Goal: Information Seeking & Learning: Check status

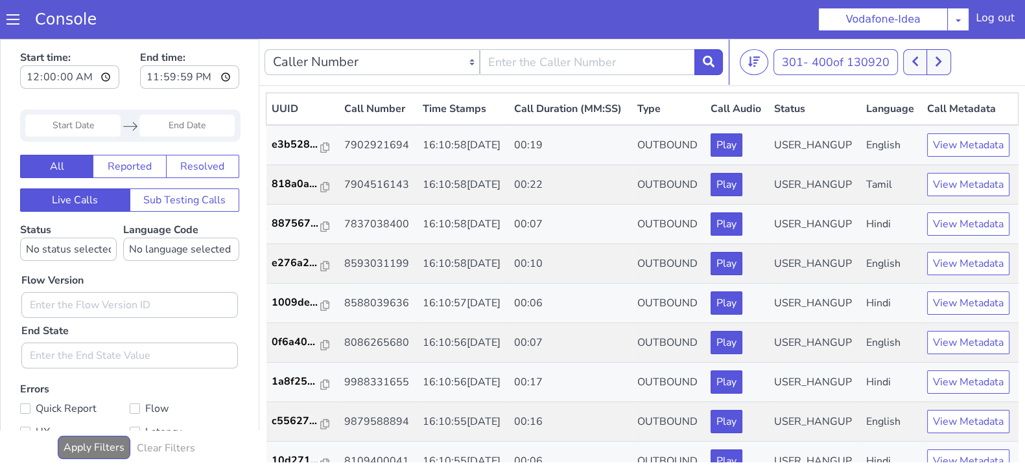
click at [941, 62] on icon at bounding box center [938, 62] width 6 height 10
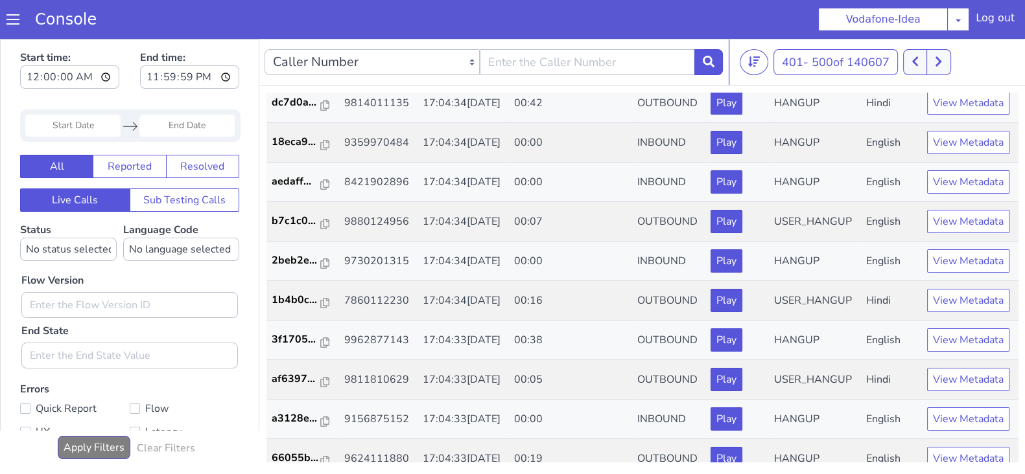
scroll to position [280, 0]
click at [472, 56] on select "Caller Number Call UUID Custom Parameter" at bounding box center [371, 62] width 215 height 26
select select "customParameter"
click at [264, 49] on select "Caller Number Call UUID Custom Parameter" at bounding box center [371, 62] width 215 height 26
click at [487, 49] on div "Enter Custom Parameter" at bounding box center [484, 62] width 164 height 26
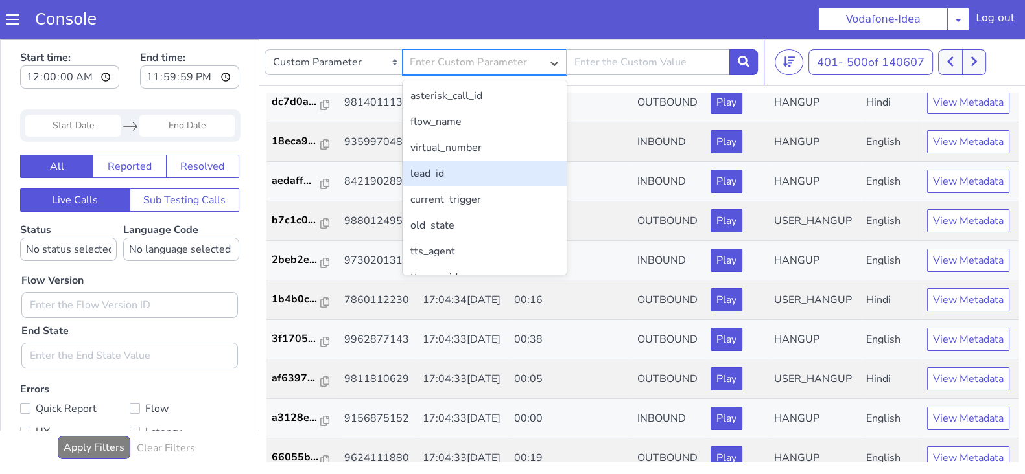
scroll to position [43, 0]
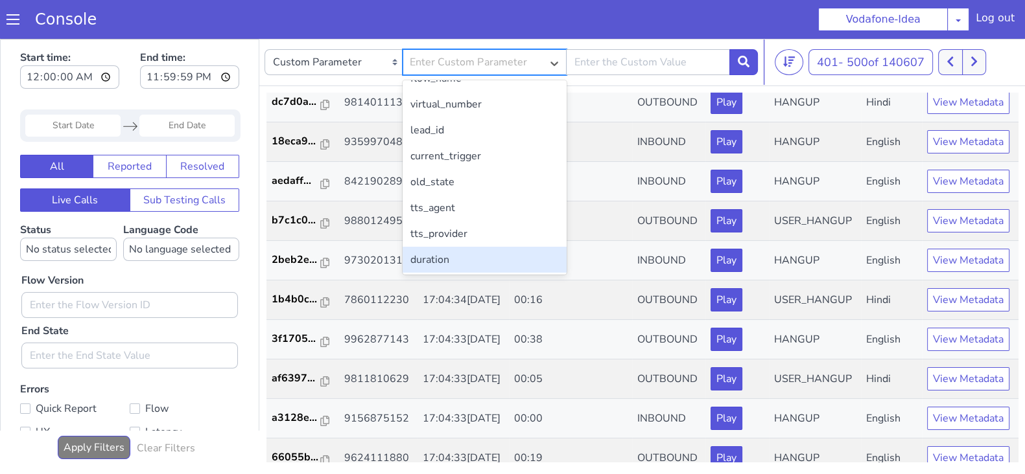
click at [445, 270] on div "duration" at bounding box center [484, 260] width 164 height 26
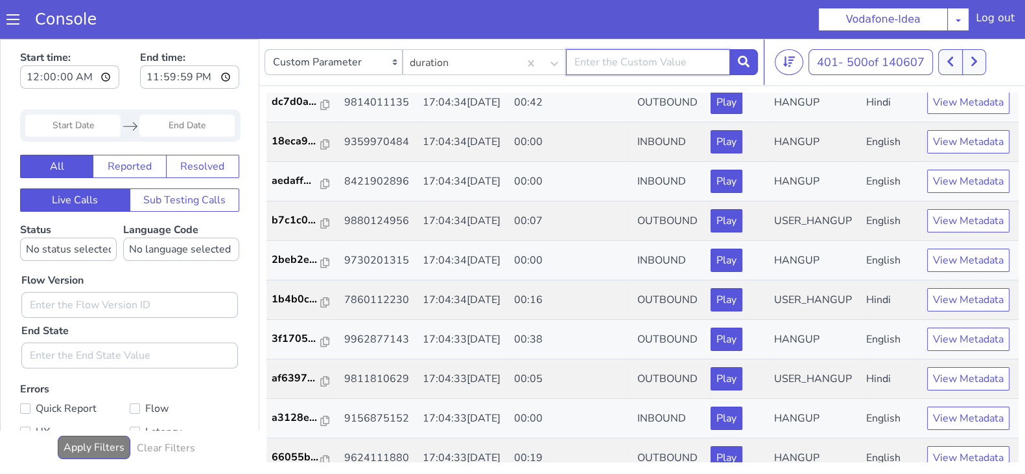
click at [614, 66] on input "text" at bounding box center [648, 62] width 164 height 26
click at [612, 63] on input "text" at bounding box center [648, 62] width 164 height 26
type input ">"
type input "<12"
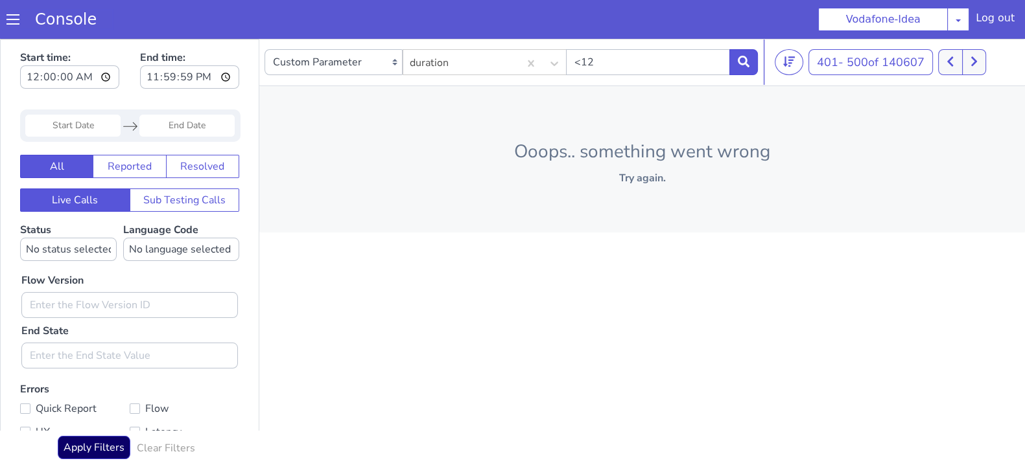
click at [65, 23] on link "Console" at bounding box center [65, 19] width 93 height 18
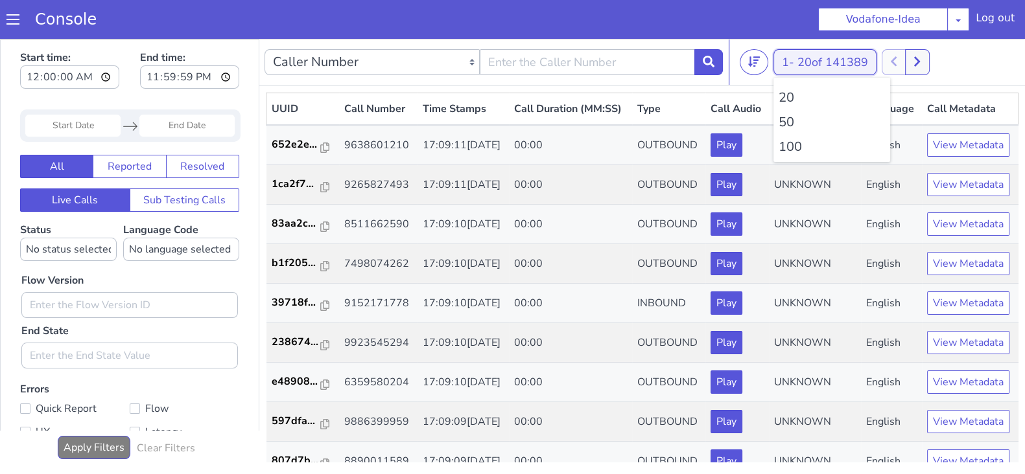
click at [793, 49] on button "1 - 20 of 141389" at bounding box center [829, 48] width 103 height 26
click at [801, 146] on li "100" at bounding box center [831, 147] width 106 height 19
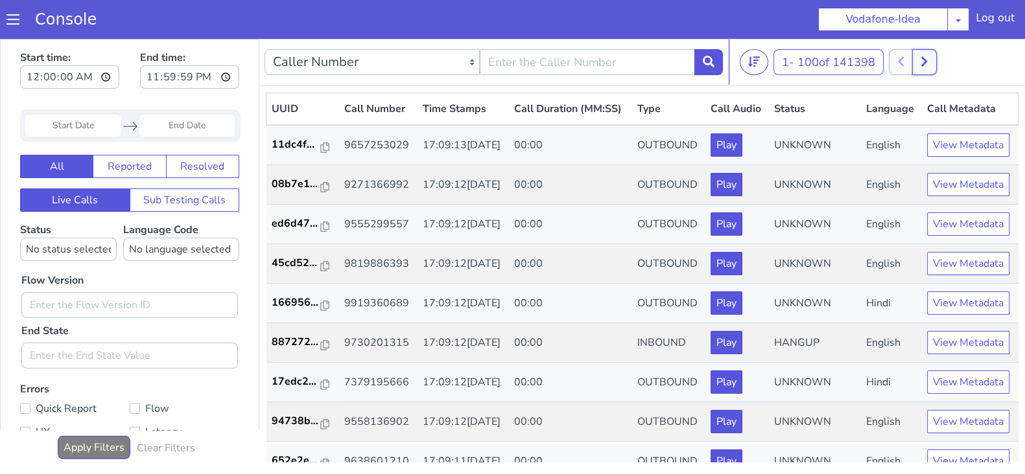
click at [888, 205] on button at bounding box center [890, 200] width 24 height 26
